Goal: Information Seeking & Learning: Compare options

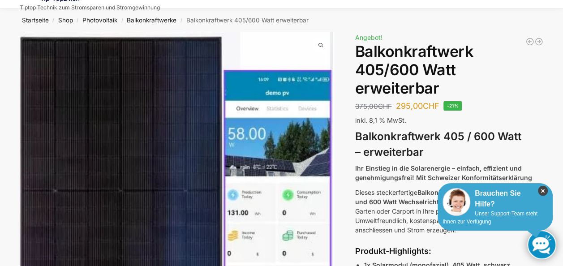
click at [542, 191] on icon "×" at bounding box center [543, 191] width 10 height 10
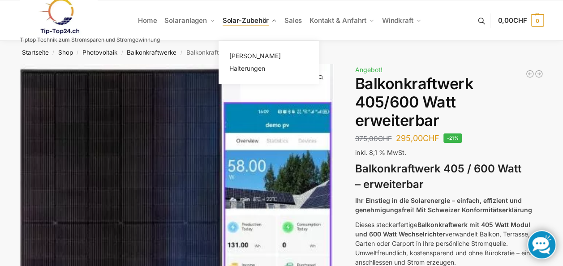
click at [270, 21] on link "Solar-Zubehör" at bounding box center [250, 20] width 62 height 40
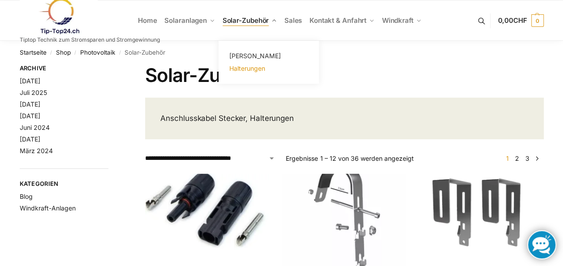
click at [257, 71] on span "Halterungen" at bounding box center [247, 68] width 36 height 8
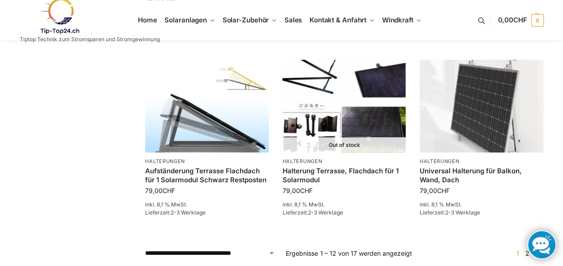
scroll to position [798, 0]
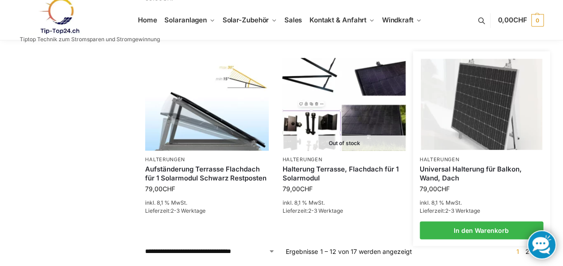
click at [523, 167] on link "Universal Halterung für Balkon, Wand, Dach" at bounding box center [482, 172] width 124 height 17
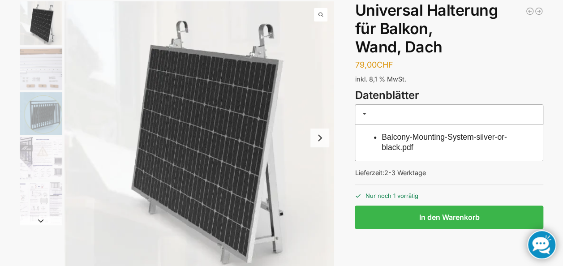
scroll to position [60, 0]
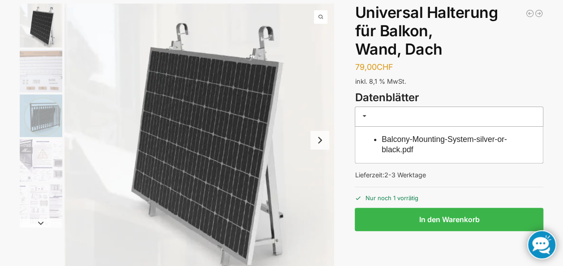
click at [37, 148] on img "4 / 5" at bounding box center [41, 160] width 43 height 43
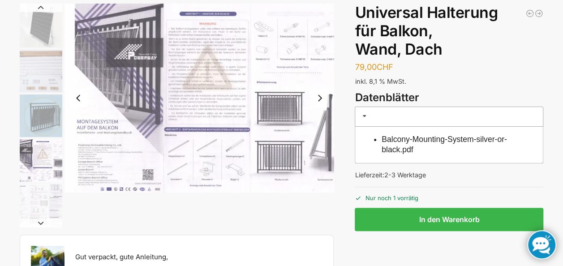
click at [39, 118] on img "3 / 5" at bounding box center [41, 115] width 43 height 43
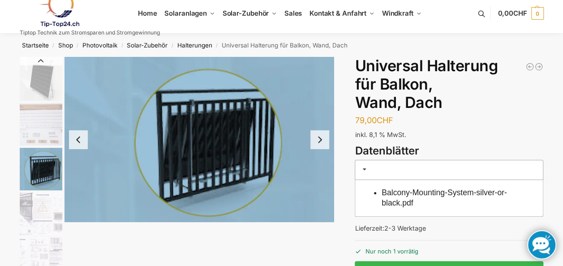
scroll to position [0, 0]
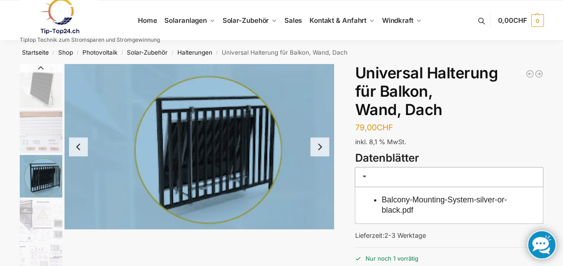
click at [33, 138] on img "2 / 5" at bounding box center [41, 131] width 43 height 43
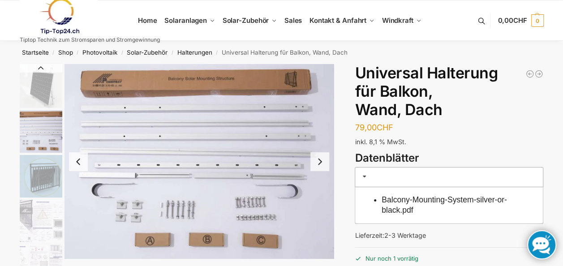
click at [40, 179] on img "3 / 5" at bounding box center [41, 176] width 43 height 43
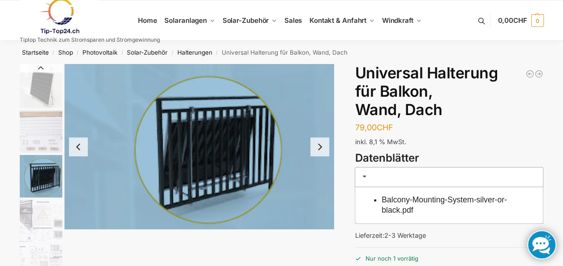
click at [39, 202] on img "4 / 5" at bounding box center [41, 221] width 43 height 43
click at [37, 218] on img "4 / 5" at bounding box center [41, 221] width 43 height 43
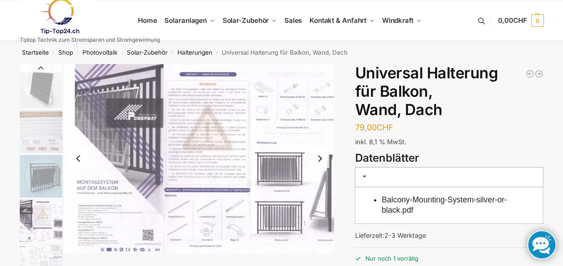
click at [39, 238] on img "4 / 5" at bounding box center [41, 221] width 43 height 43
click at [30, 72] on button "Previous slide" at bounding box center [41, 68] width 43 height 9
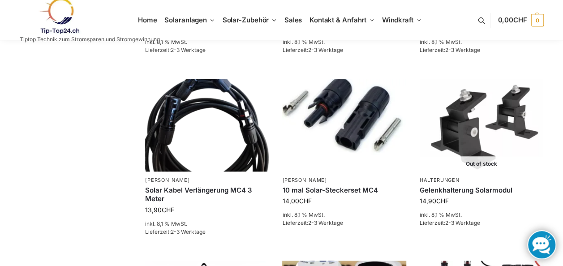
scroll to position [268, 0]
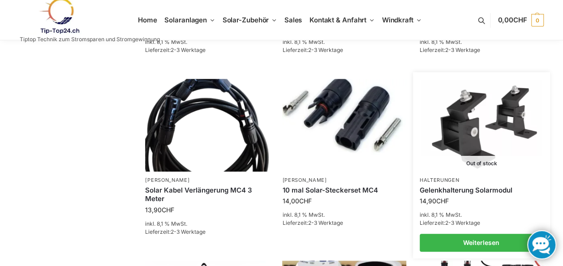
click at [512, 156] on img at bounding box center [481, 125] width 121 height 91
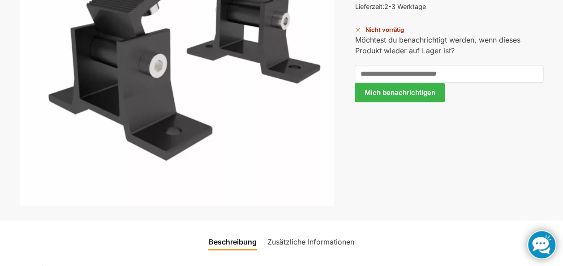
scroll to position [184, 0]
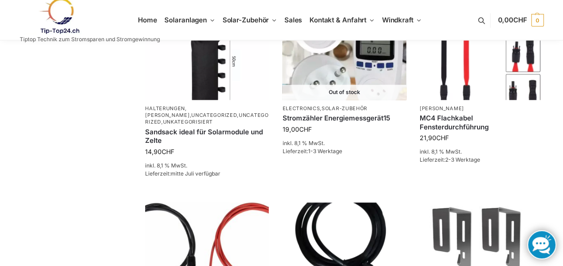
scroll to position [704, 0]
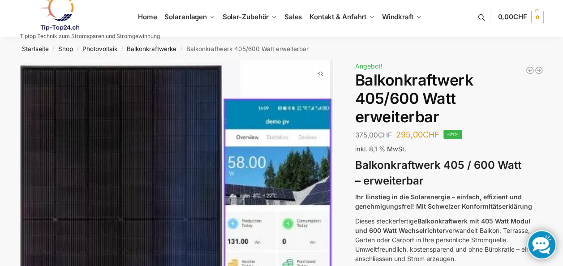
scroll to position [4, 0]
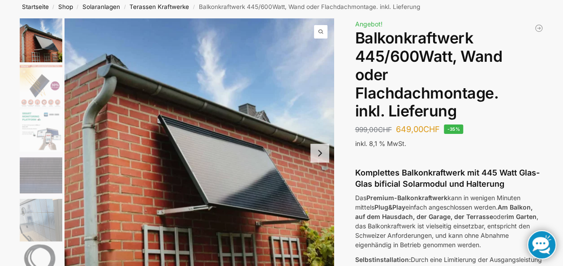
scroll to position [44, 0]
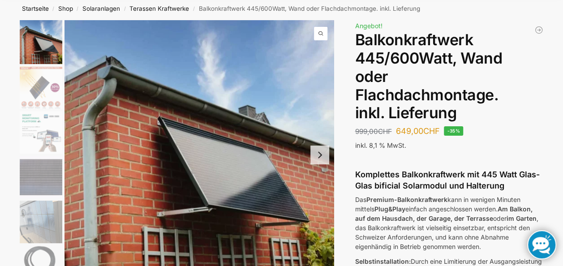
click at [28, 101] on img "2 / 6" at bounding box center [41, 87] width 43 height 43
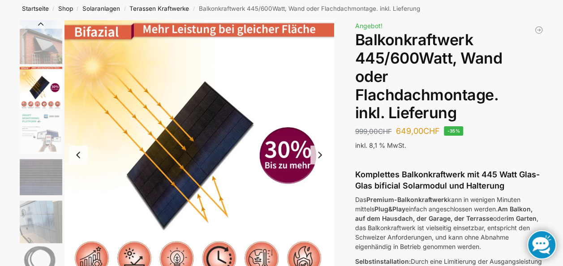
click at [33, 121] on img "3 / 6" at bounding box center [41, 132] width 43 height 43
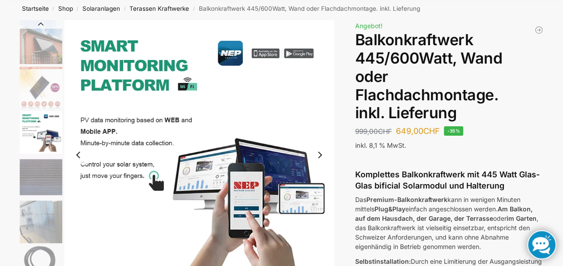
click at [38, 45] on img "1 / 6" at bounding box center [41, 42] width 43 height 44
click at [36, 54] on img "1 / 6" at bounding box center [41, 42] width 43 height 44
click at [31, 52] on img "1 / 6" at bounding box center [41, 42] width 43 height 44
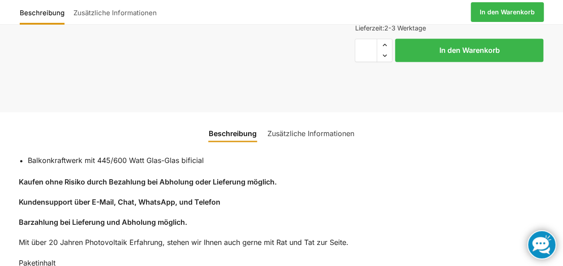
scroll to position [586, 0]
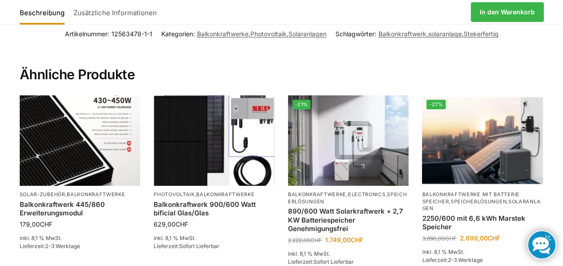
scroll to position [1372, 0]
